Goal: Task Accomplishment & Management: Complete application form

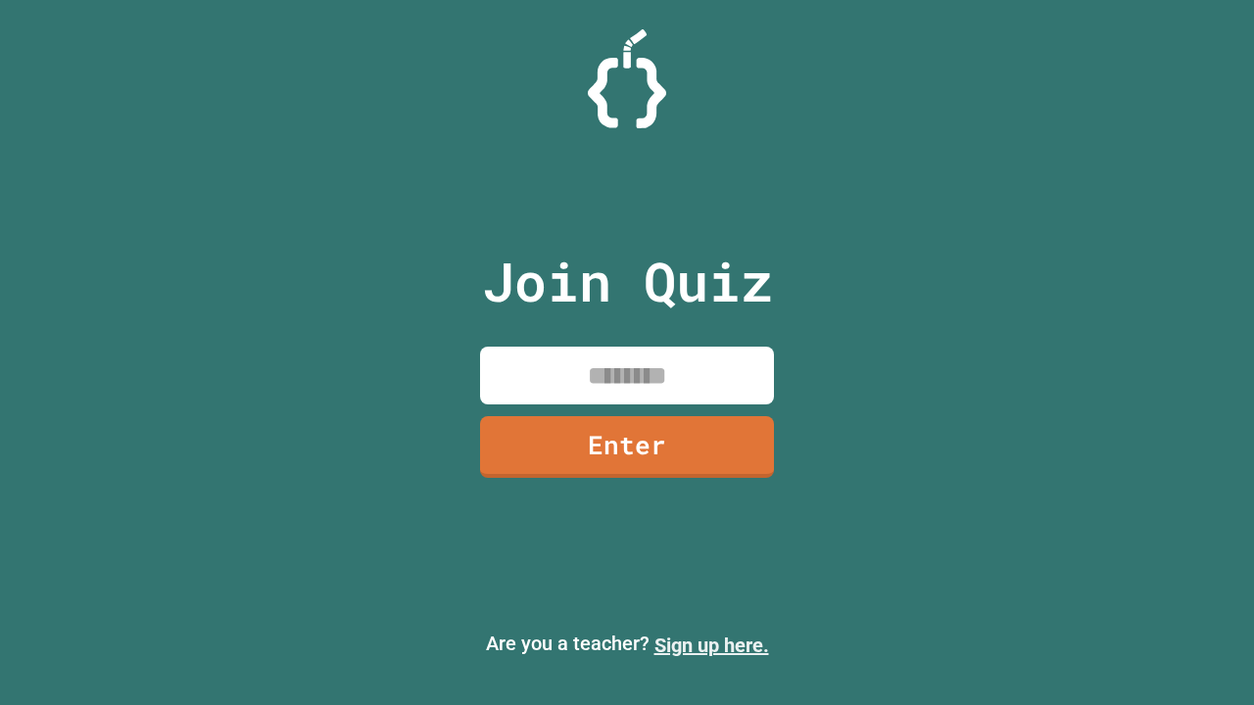
click at [711, 645] on link "Sign up here." at bounding box center [711, 646] width 115 height 24
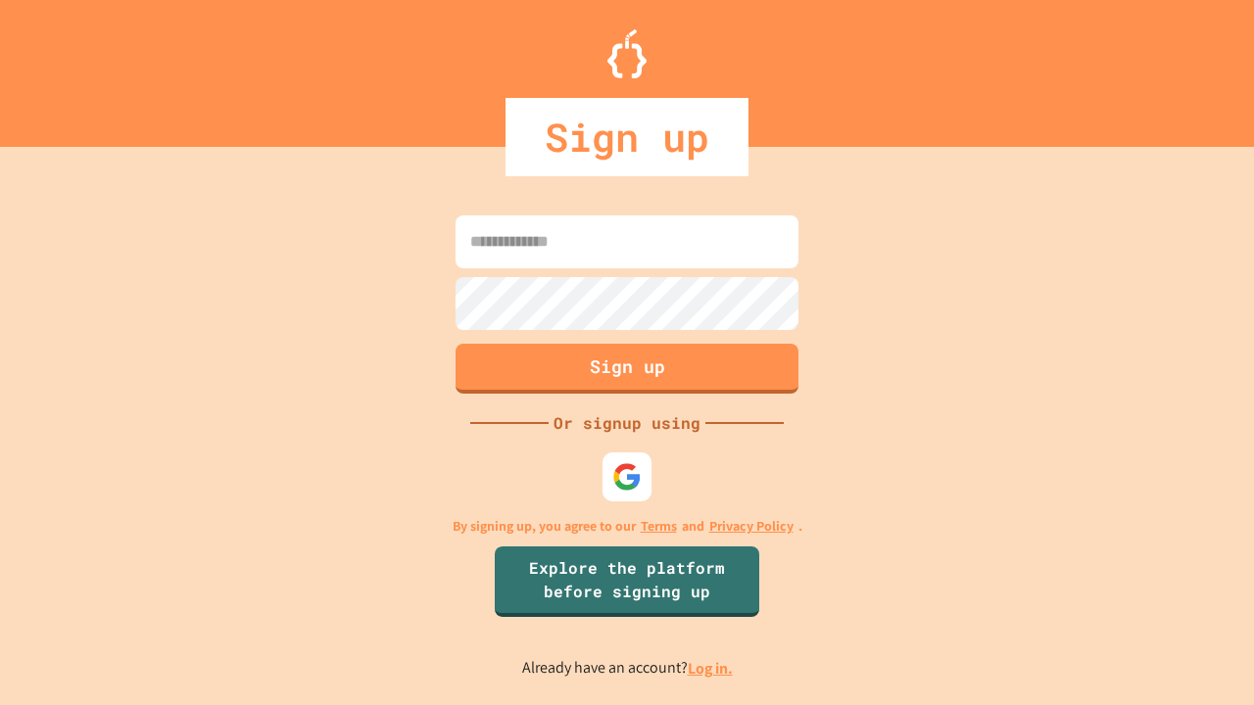
click at [711, 668] on link "Log in." at bounding box center [709, 668] width 45 height 21
